Goal: Find specific page/section: Find specific page/section

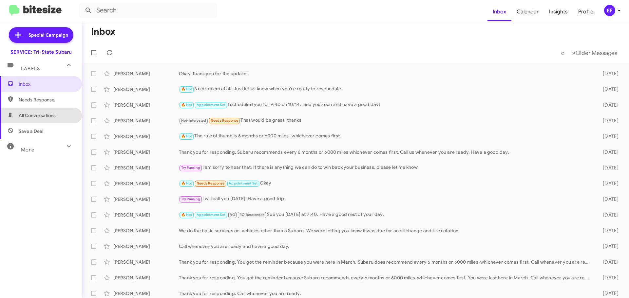
click at [47, 115] on span "All Conversations" at bounding box center [37, 115] width 37 height 7
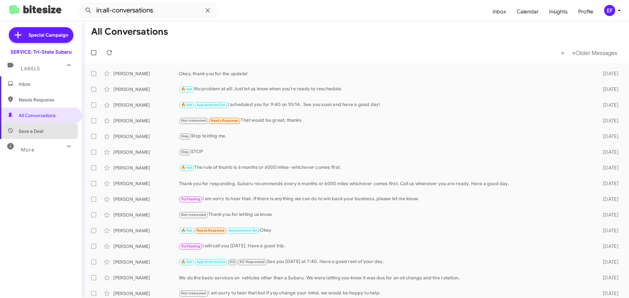
click at [38, 130] on span "Save a Deal" at bounding box center [31, 131] width 25 height 7
type input "in:not-interested"
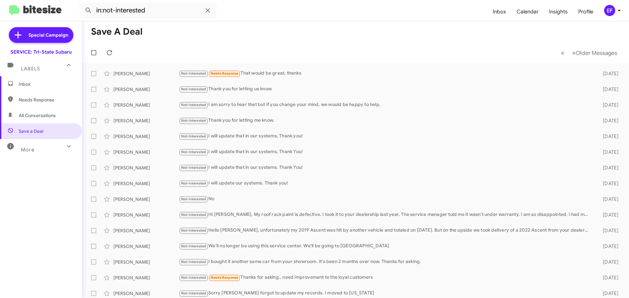
click at [24, 86] on span "Inbox" at bounding box center [47, 84] width 56 height 7
